Goal: Browse casually: Explore the website without a specific task or goal

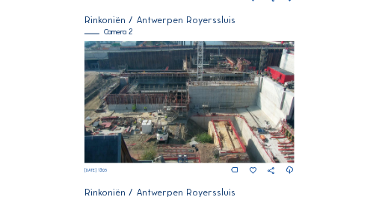
scroll to position [274, 0]
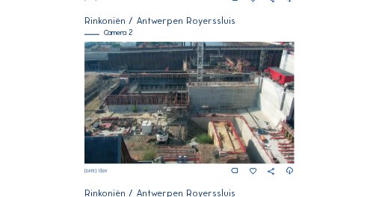
click at [173, 102] on img at bounding box center [188, 103] width 209 height 123
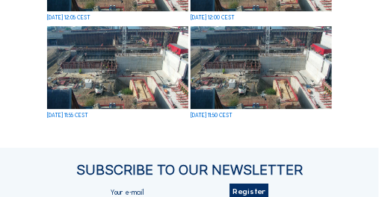
scroll to position [807, 0]
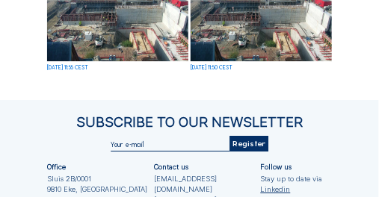
click at [257, 37] on img at bounding box center [261, 19] width 141 height 83
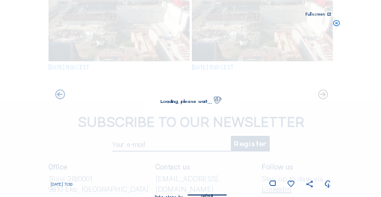
scroll to position [812, 0]
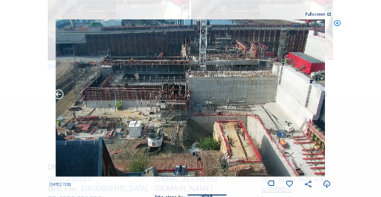
click at [59, 93] on icon at bounding box center [59, 94] width 11 height 11
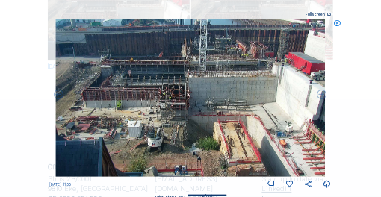
click at [59, 93] on icon at bounding box center [59, 94] width 11 height 11
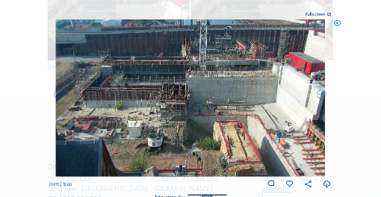
click at [59, 93] on icon at bounding box center [59, 94] width 11 height 11
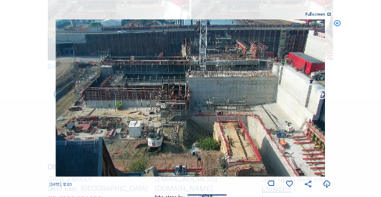
click at [323, 95] on icon at bounding box center [321, 94] width 11 height 11
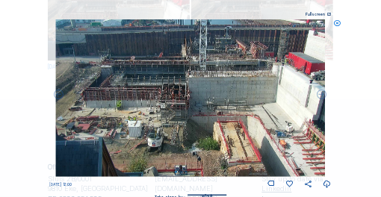
click at [323, 95] on icon at bounding box center [321, 94] width 11 height 11
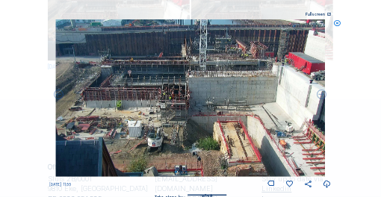
click at [323, 95] on icon at bounding box center [321, 94] width 11 height 11
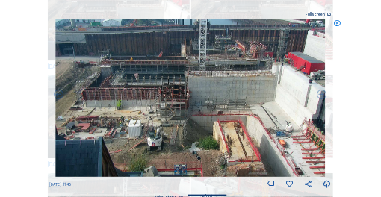
click at [322, 95] on div "Scroll to travel through time | Press 'Alt' Button + Scroll to Zoom | Click and…" at bounding box center [190, 98] width 381 height 197
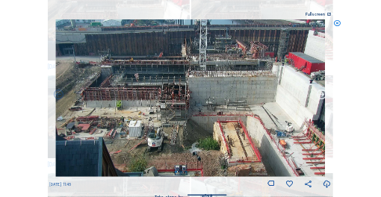
click at [322, 96] on icon at bounding box center [321, 94] width 11 height 11
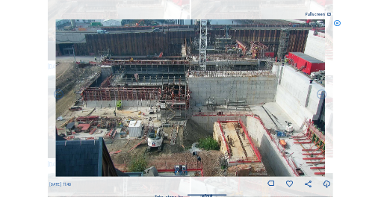
click at [322, 96] on icon at bounding box center [321, 94] width 11 height 11
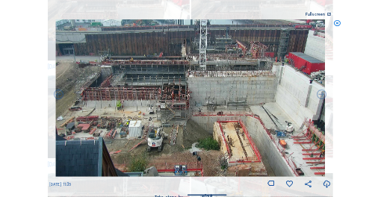
click at [322, 96] on icon at bounding box center [321, 94] width 11 height 11
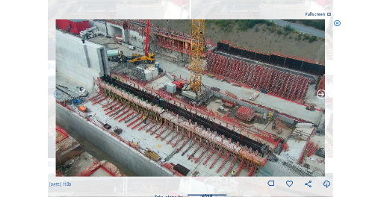
click at [321, 96] on icon at bounding box center [321, 94] width 11 height 11
click at [321, 95] on icon at bounding box center [321, 94] width 11 height 11
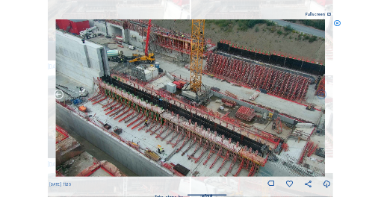
click at [58, 95] on icon at bounding box center [59, 94] width 11 height 11
click at [59, 96] on icon at bounding box center [59, 94] width 11 height 11
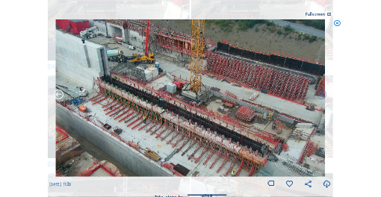
click at [59, 96] on icon at bounding box center [59, 94] width 11 height 11
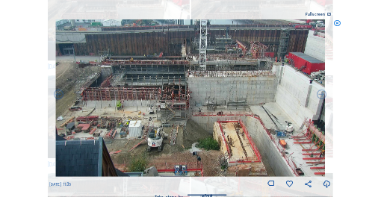
click at [337, 24] on icon at bounding box center [336, 23] width 7 height 8
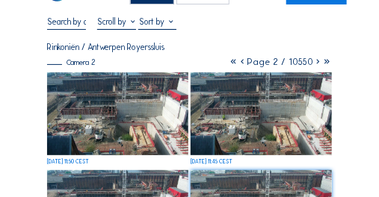
scroll to position [0, 0]
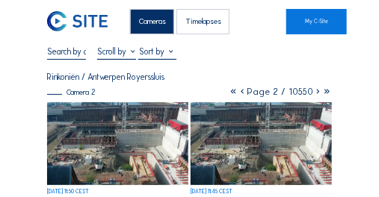
click at [147, 19] on div "Cameras" at bounding box center [152, 21] width 44 height 25
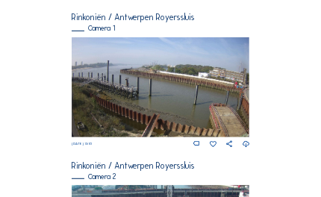
scroll to position [194, 0]
